Goal: Navigation & Orientation: Find specific page/section

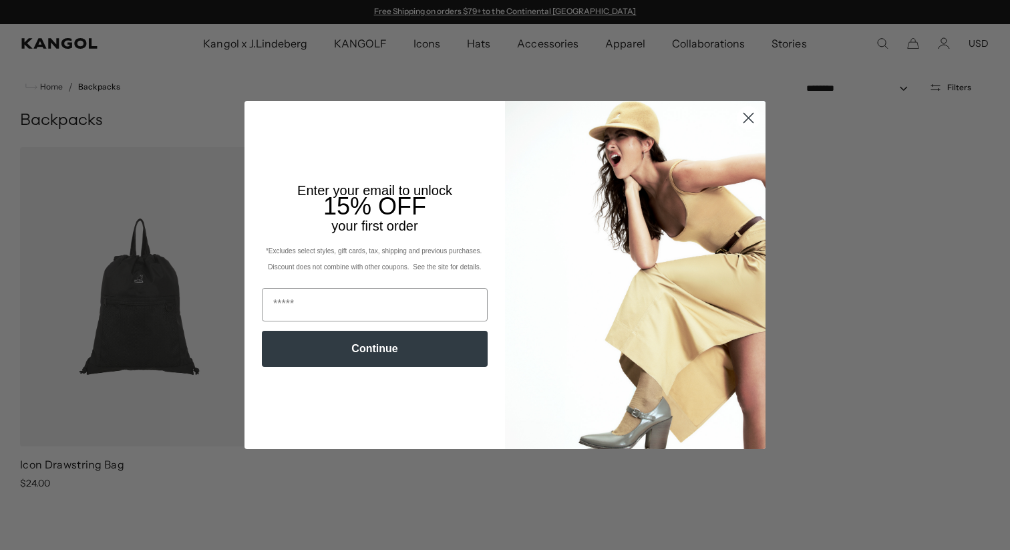
click at [740, 116] on circle "Close dialog" at bounding box center [748, 118] width 22 height 22
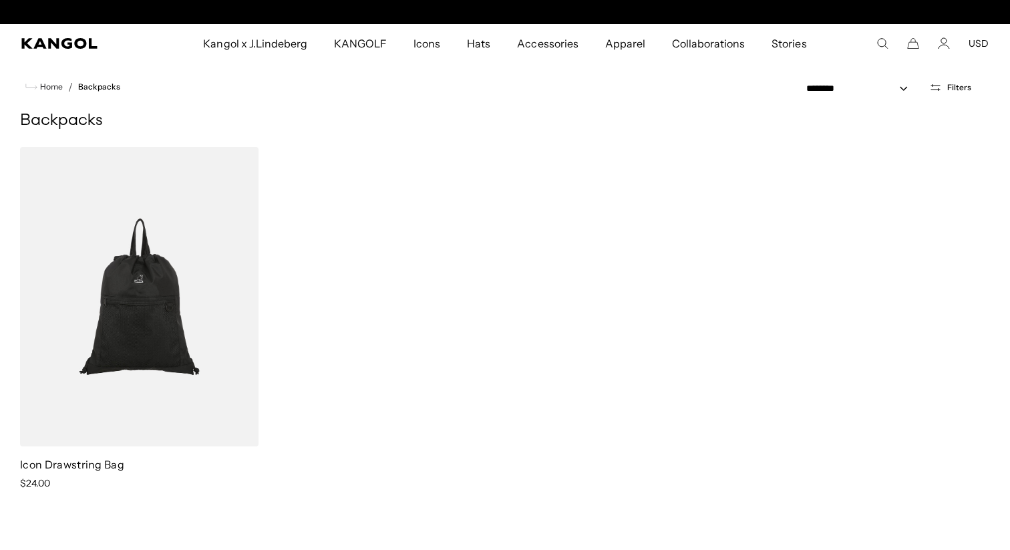
scroll to position [0, 275]
click at [97, 86] on link "Backpacks" at bounding box center [99, 86] width 42 height 9
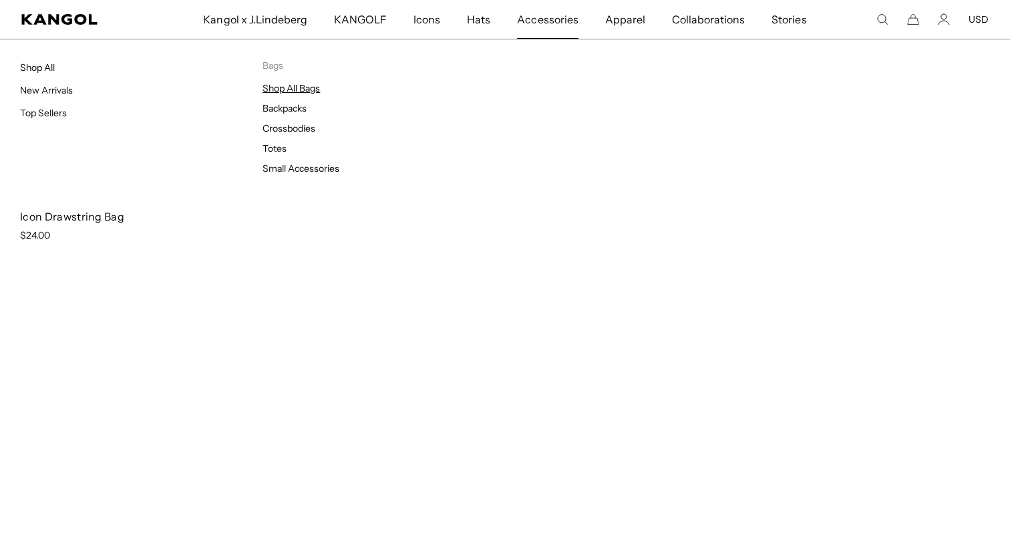
click at [305, 87] on link "Shop All Bags" at bounding box center [290, 88] width 57 height 12
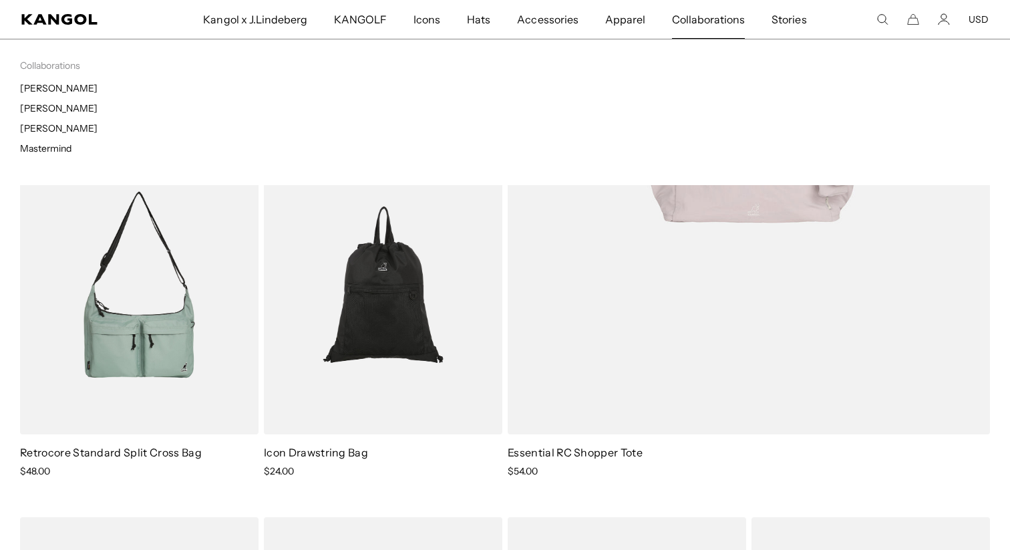
scroll to position [0, 275]
